Goal: Find specific page/section: Find specific page/section

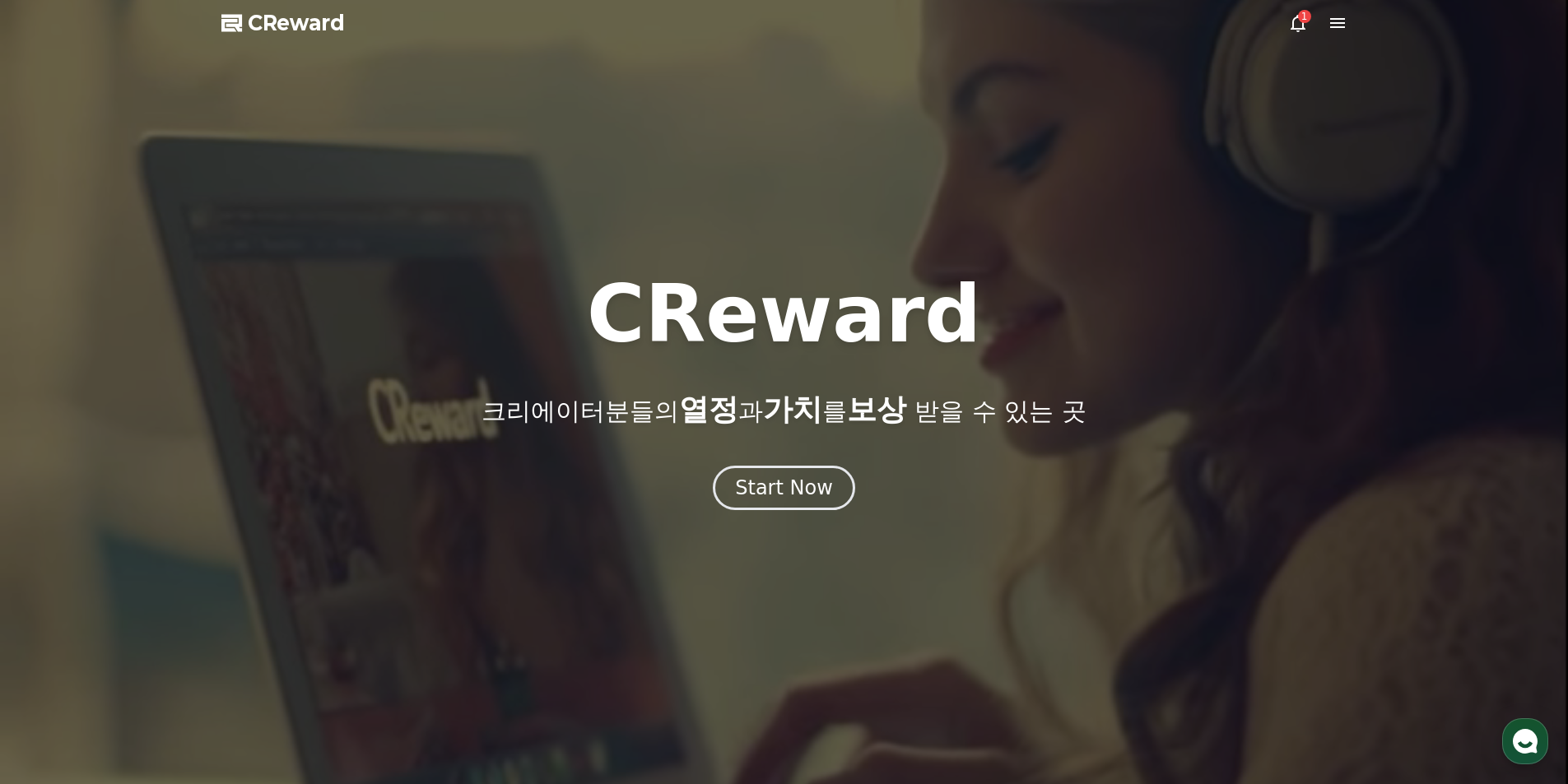
click at [1304, 20] on div "1" at bounding box center [1304, 17] width 13 height 13
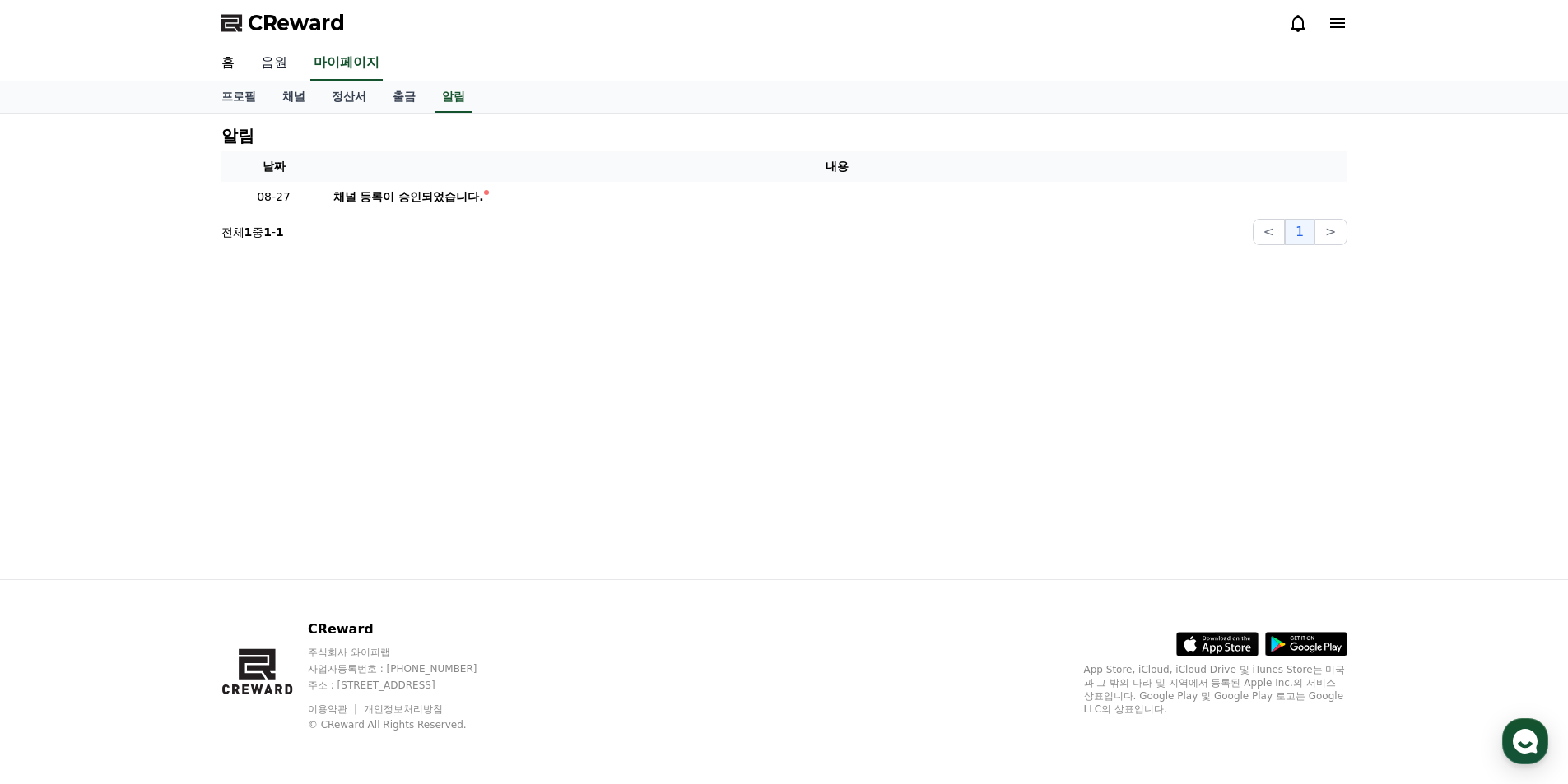
click at [267, 64] on link "음원" at bounding box center [274, 63] width 53 height 34
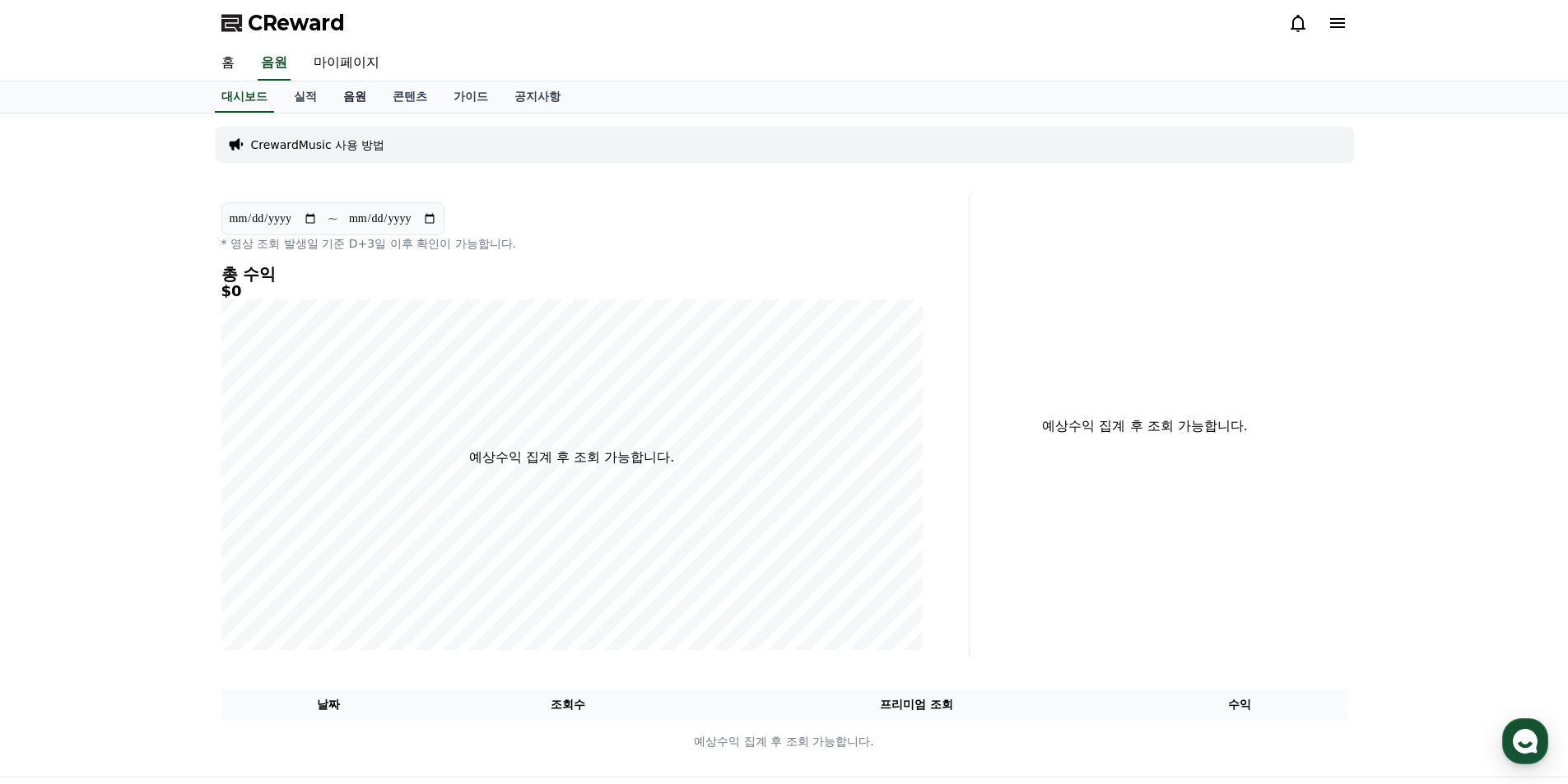
click at [368, 98] on link "음원" at bounding box center [354, 97] width 50 height 31
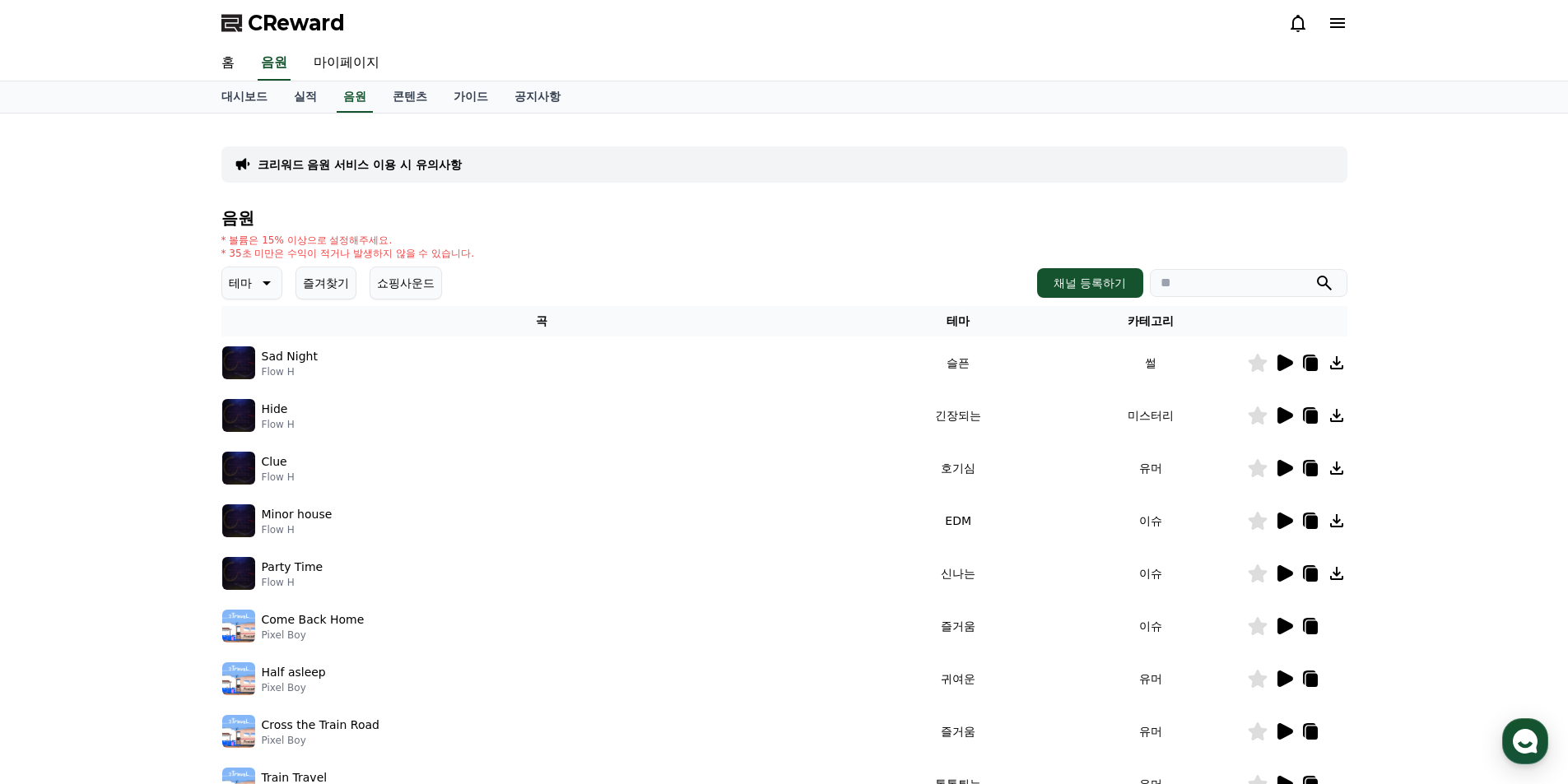
click at [1336, 572] on icon at bounding box center [1337, 574] width 13 height 13
